Goal: Use online tool/utility

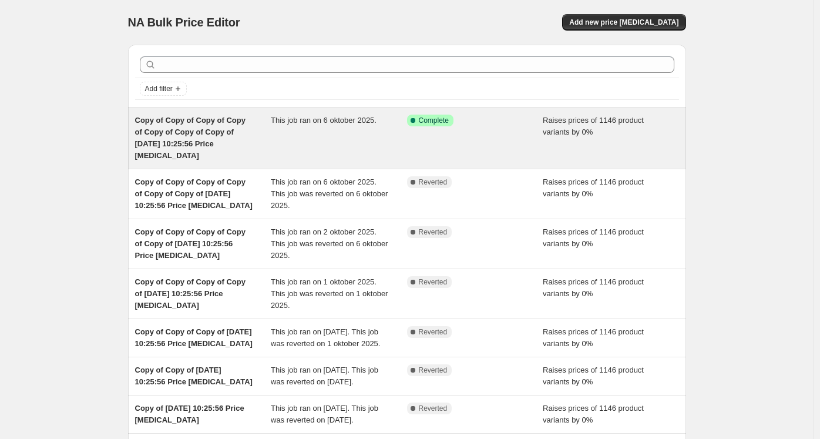
click at [349, 120] on span "This job ran on 6 oktober 2025." at bounding box center [324, 120] width 106 height 9
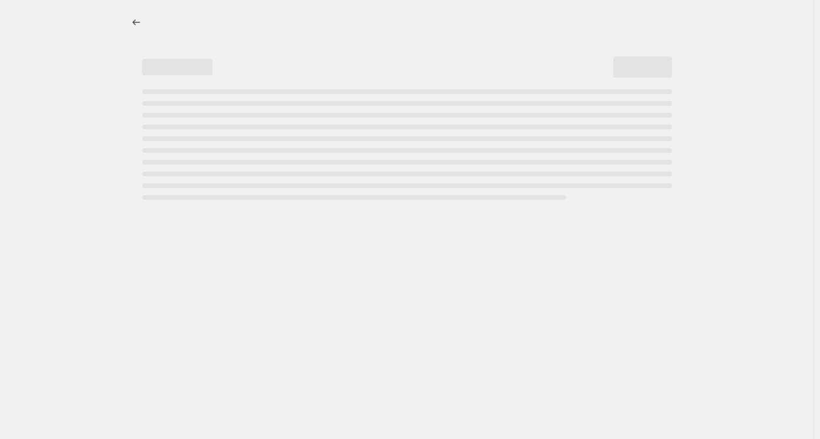
select select "percentage"
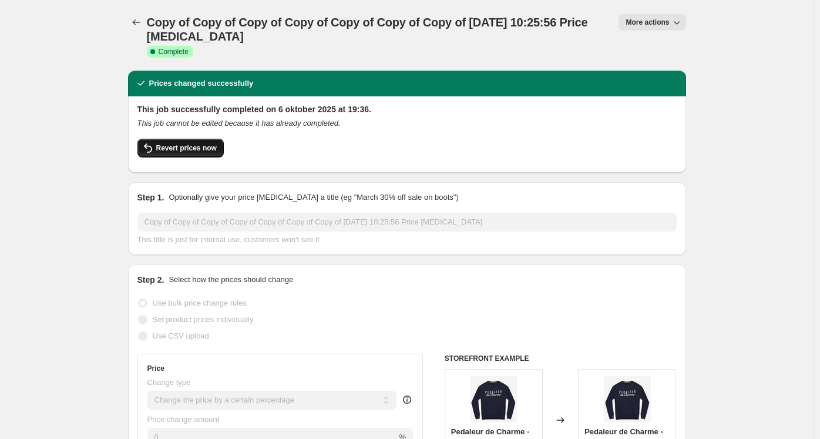
click at [181, 147] on span "Revert prices now" at bounding box center [186, 147] width 60 height 9
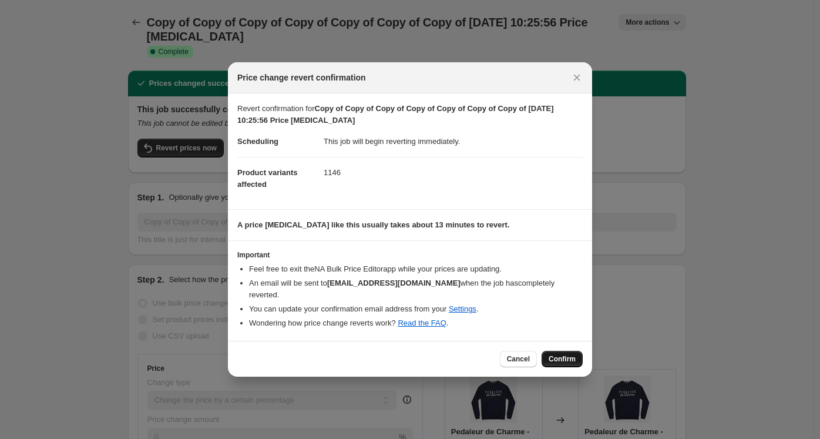
click at [574, 354] on span "Confirm" at bounding box center [561, 358] width 27 height 9
